Goal: Navigation & Orientation: Find specific page/section

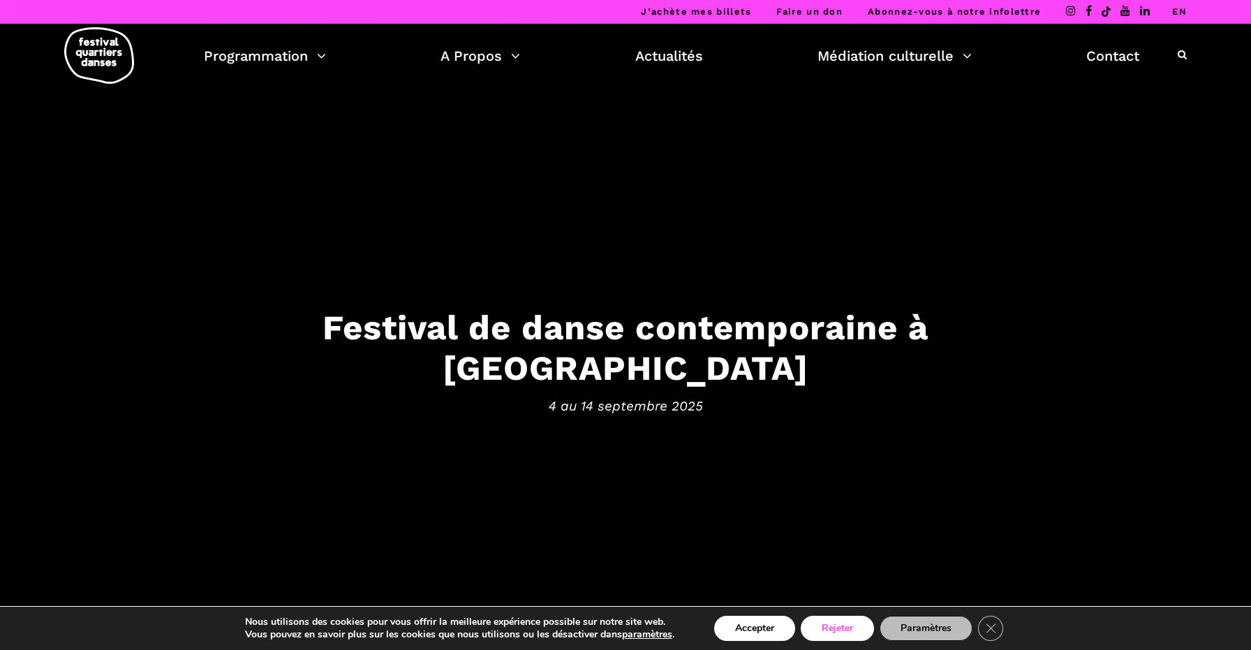
click at [840, 625] on button "Rejeter" at bounding box center [837, 628] width 73 height 25
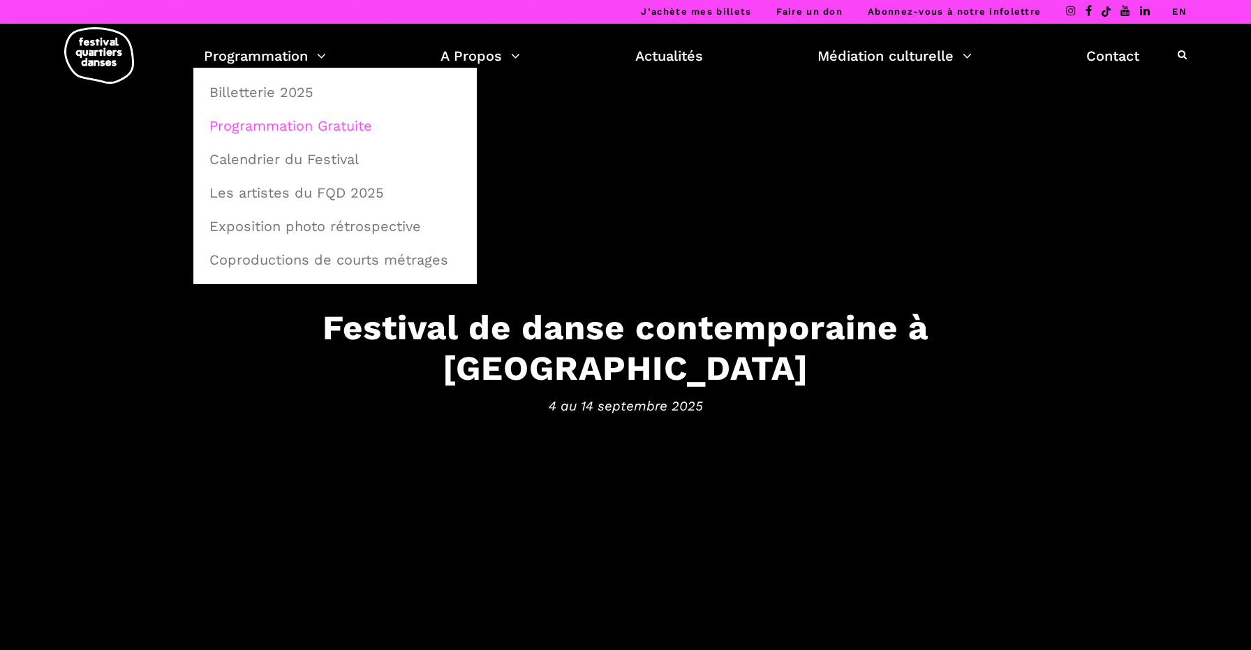
click at [295, 126] on link "Programmation Gratuite" at bounding box center [335, 126] width 268 height 32
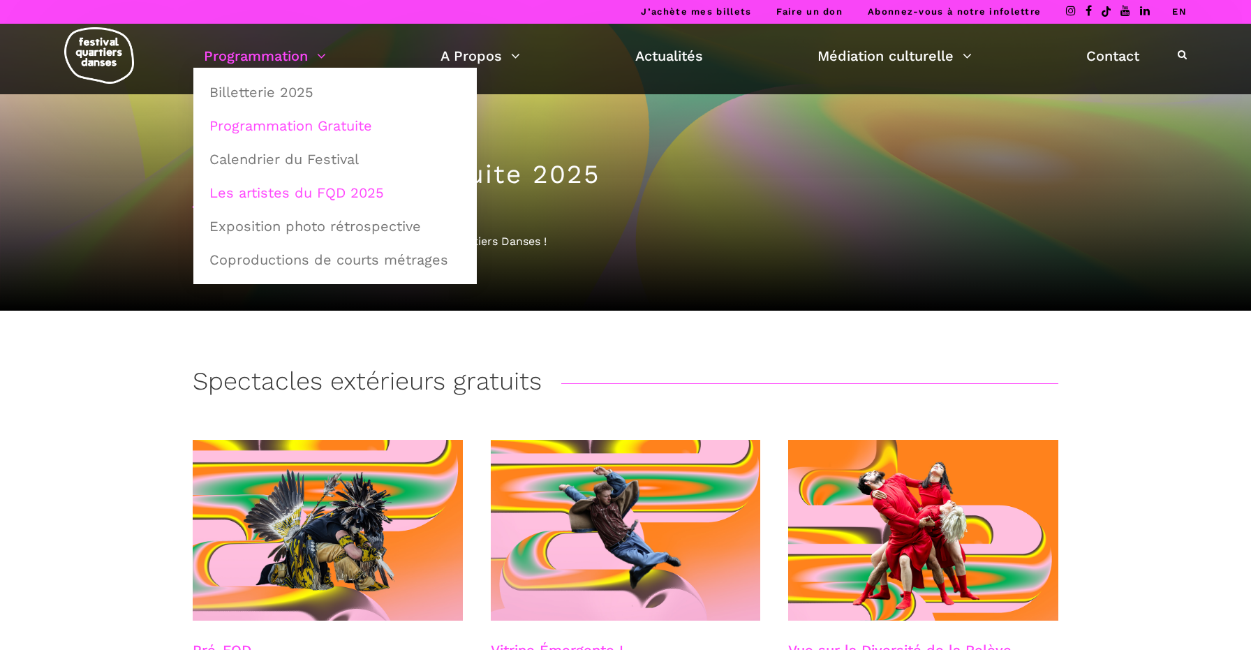
click at [304, 196] on link "Les artistes du FQD 2025" at bounding box center [335, 193] width 268 height 32
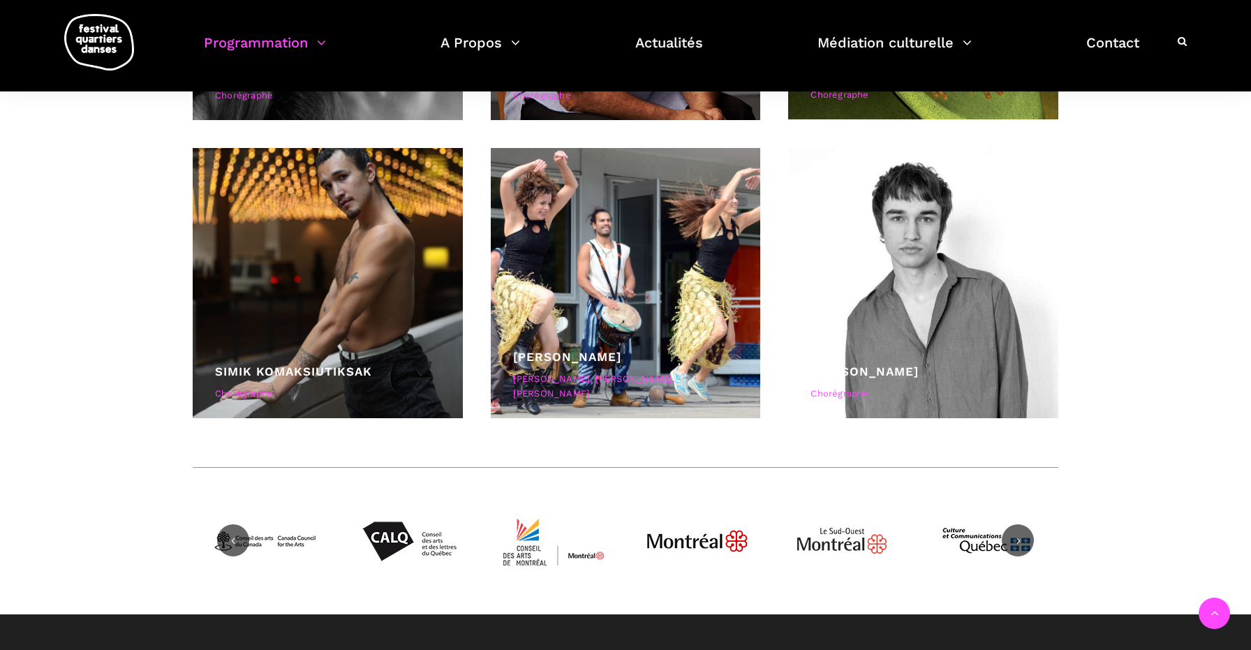
scroll to position [5750, 0]
